Goal: Entertainment & Leisure: Consume media (video, audio)

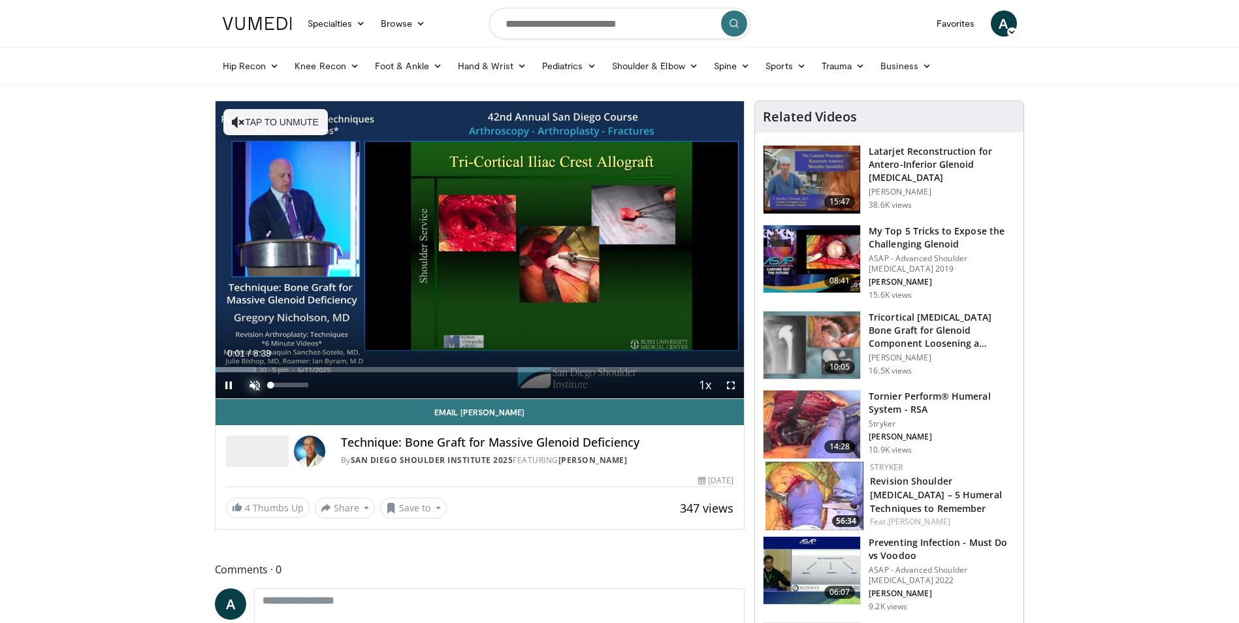
click at [251, 383] on span "Video Player" at bounding box center [255, 385] width 26 height 26
click at [231, 383] on span "Video Player" at bounding box center [229, 385] width 26 height 26
click at [227, 383] on span "Video Player" at bounding box center [229, 385] width 26 height 26
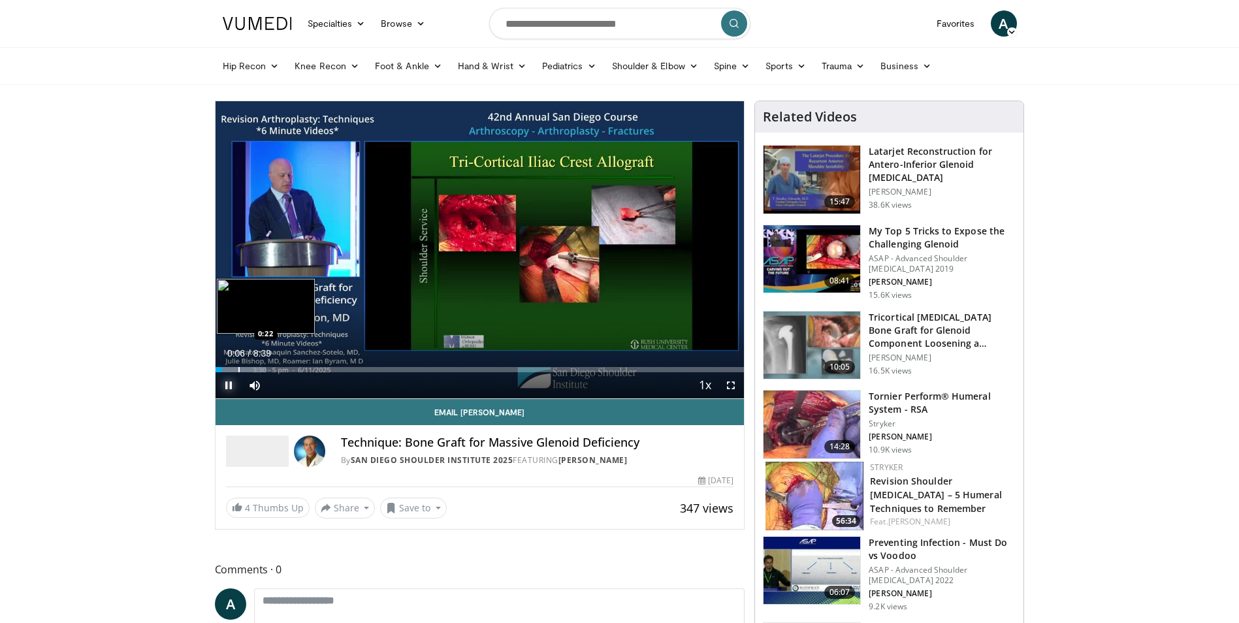
click at [238, 368] on div "Progress Bar" at bounding box center [238, 369] width 1 height 5
click at [251, 370] on div "Progress Bar" at bounding box center [251, 369] width 1 height 5
click at [273, 371] on div "Progress Bar" at bounding box center [273, 369] width 1 height 5
click at [284, 370] on div "Progress Bar" at bounding box center [284, 369] width 1 height 5
click at [295, 368] on div "Progress Bar" at bounding box center [295, 369] width 1 height 5
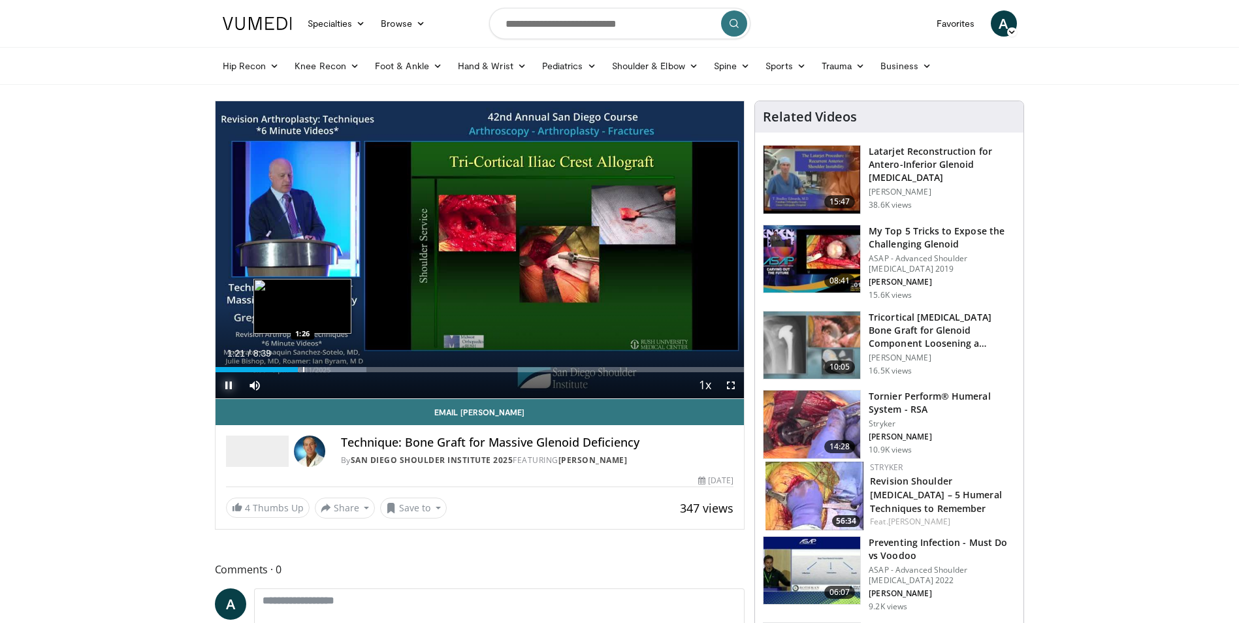
click at [303, 370] on div "Progress Bar" at bounding box center [303, 369] width 1 height 5
click at [309, 370] on div "Progress Bar" at bounding box center [309, 369] width 1 height 5
click at [316, 372] on div "10 seconds Tap to unmute" at bounding box center [480, 249] width 529 height 297
click at [328, 372] on div "Progress Bar" at bounding box center [328, 369] width 1 height 5
click at [346, 371] on div "Progress Bar" at bounding box center [345, 369] width 1 height 5
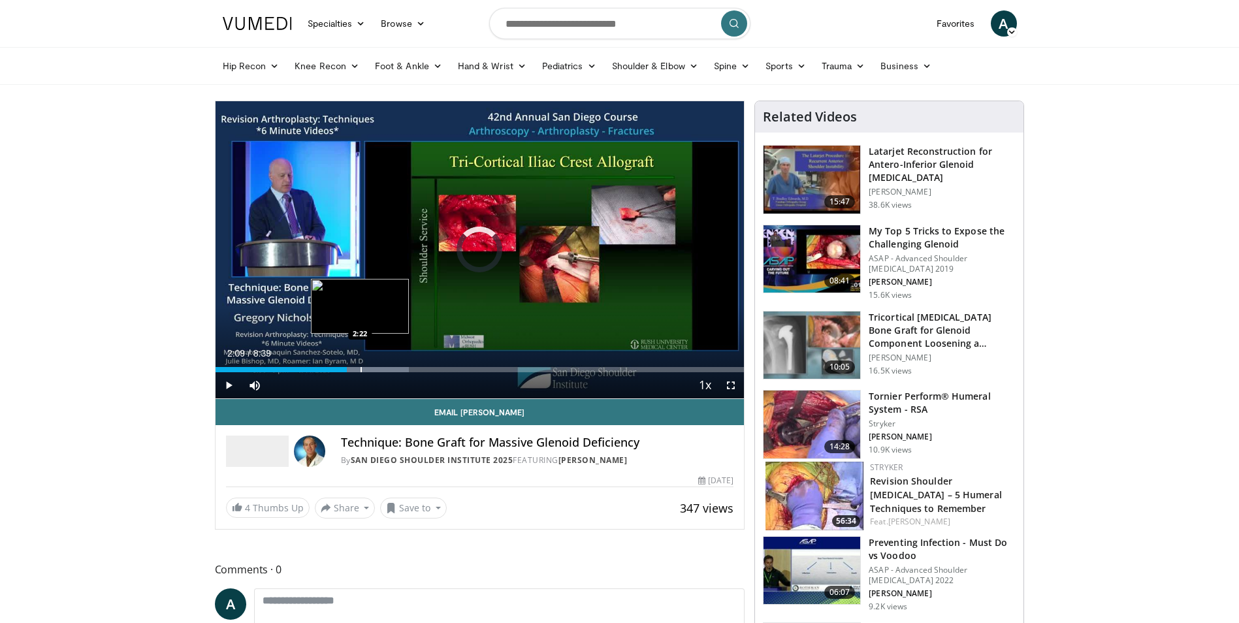
click at [361, 371] on div "Progress Bar" at bounding box center [361, 369] width 1 height 5
click at [370, 370] on div "Progress Bar" at bounding box center [370, 369] width 1 height 5
click at [381, 370] on div "Progress Bar" at bounding box center [380, 369] width 1 height 5
click at [233, 387] on span "Video Player" at bounding box center [229, 385] width 26 height 26
click at [399, 372] on div "Progress Bar" at bounding box center [399, 369] width 1 height 5
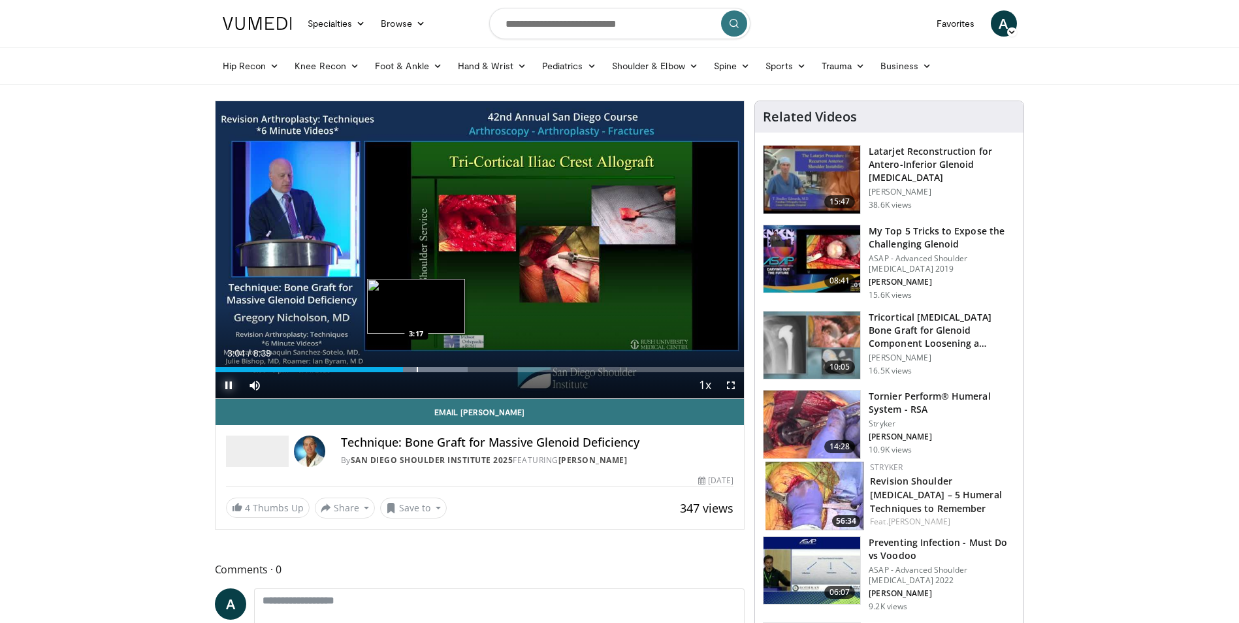
click at [417, 368] on div "Progress Bar" at bounding box center [417, 369] width 1 height 5
click at [433, 367] on div "Progress Bar" at bounding box center [433, 369] width 1 height 5
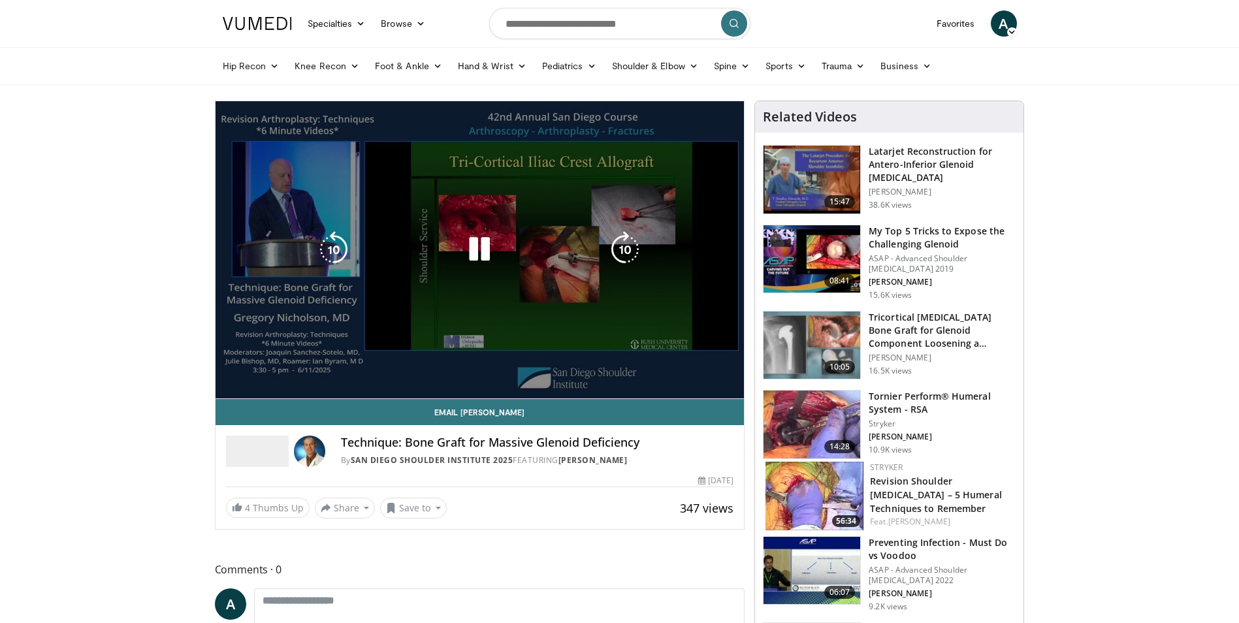
click at [447, 368] on div "Loaded : 53.40% 3:36 3:42" at bounding box center [480, 369] width 529 height 5
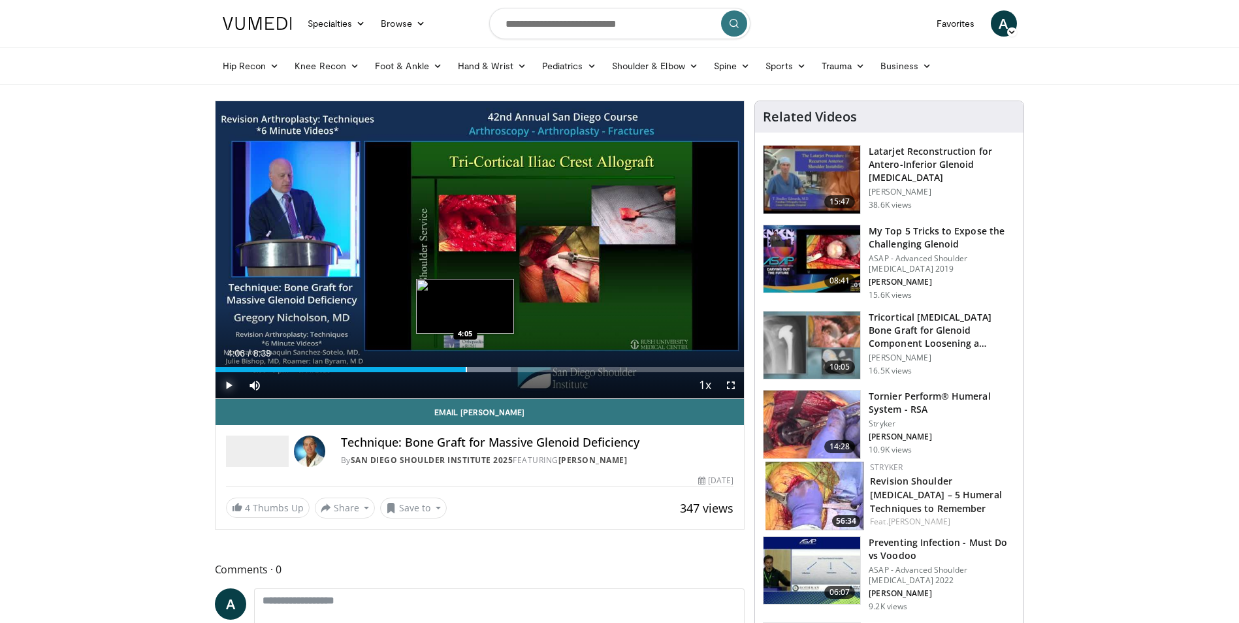
click at [466, 367] on div "Progress Bar" at bounding box center [466, 369] width 1 height 5
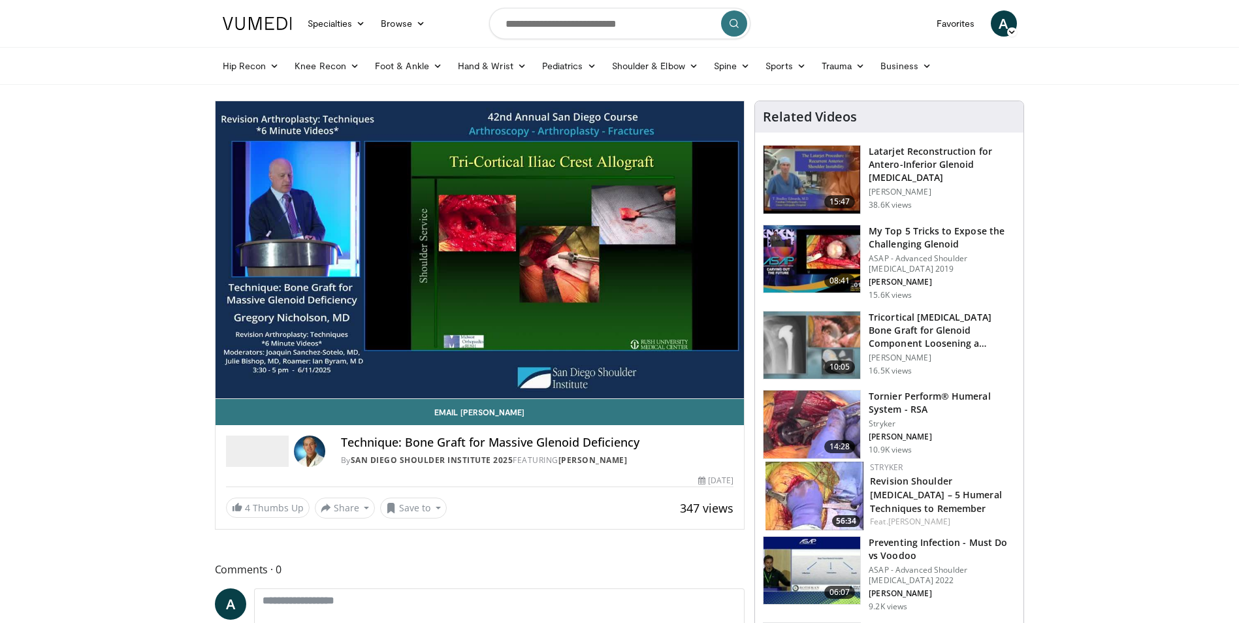
click at [480, 368] on div "10 seconds Tap to unmute" at bounding box center [480, 249] width 529 height 297
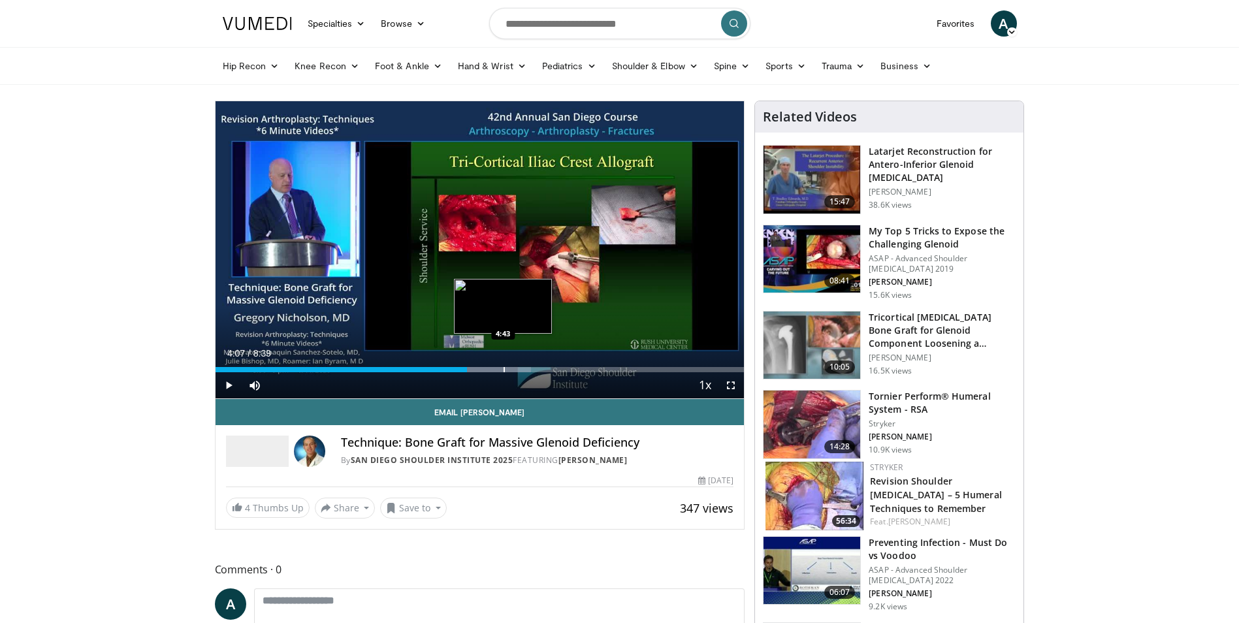
click at [504, 369] on div "Progress Bar" at bounding box center [504, 369] width 1 height 5
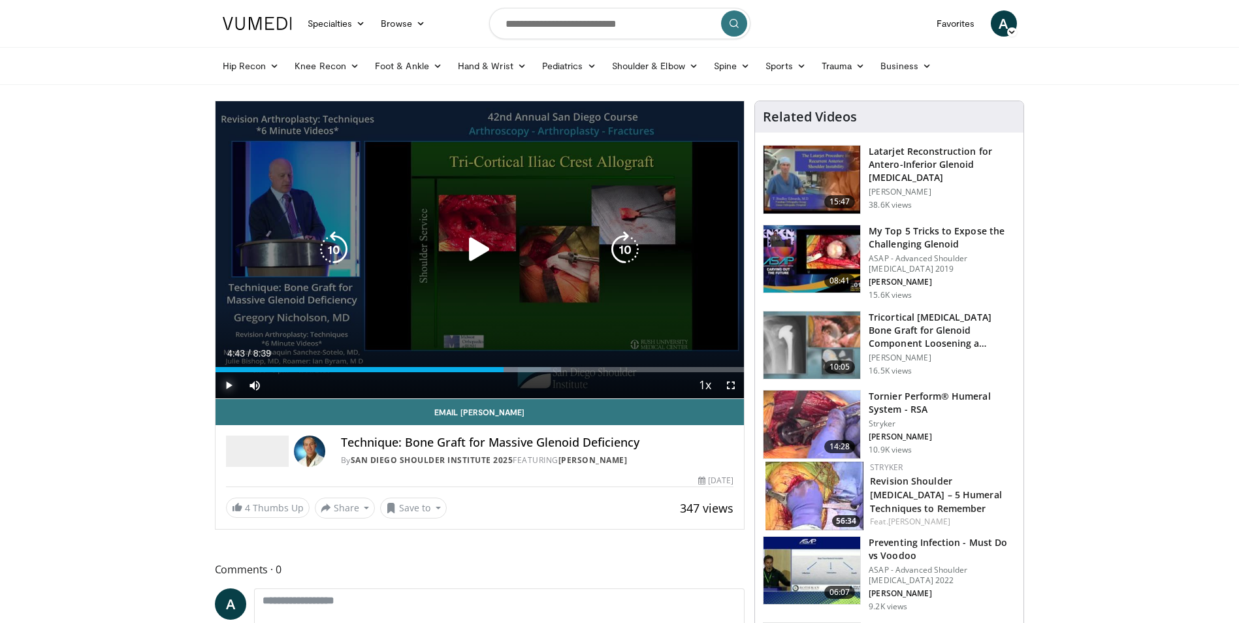
click at [231, 384] on span "Video Player" at bounding box center [229, 385] width 26 height 26
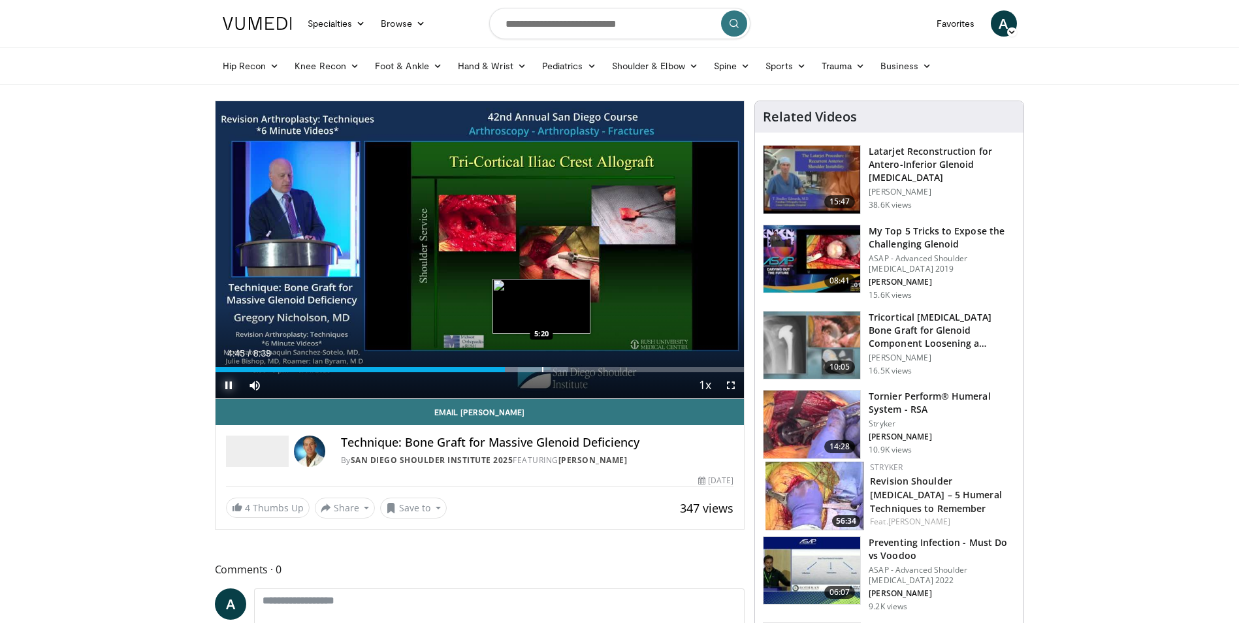
click at [542, 369] on div "Progress Bar" at bounding box center [542, 369] width 1 height 5
click at [581, 369] on div "Progress Bar" at bounding box center [581, 369] width 1 height 5
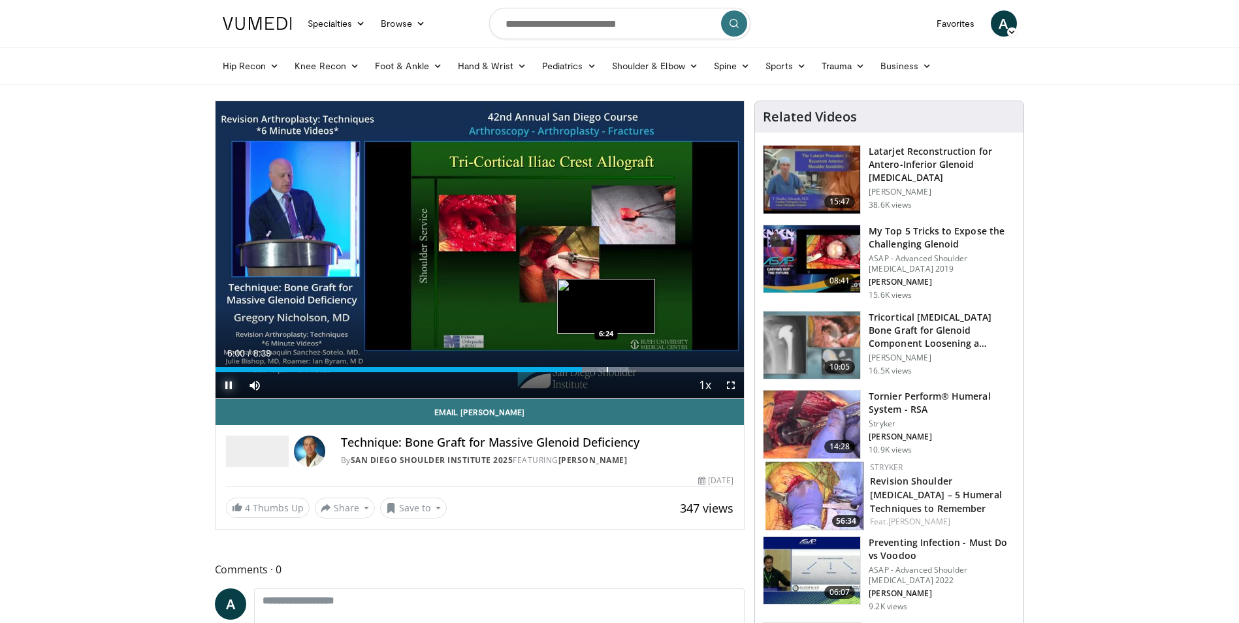
click at [607, 369] on div "Progress Bar" at bounding box center [607, 369] width 1 height 5
click at [641, 369] on div "Progress Bar" at bounding box center [625, 369] width 95 height 5
click at [663, 370] on div "Progress Bar" at bounding box center [662, 369] width 1 height 5
